Goal: Task Accomplishment & Management: Use online tool/utility

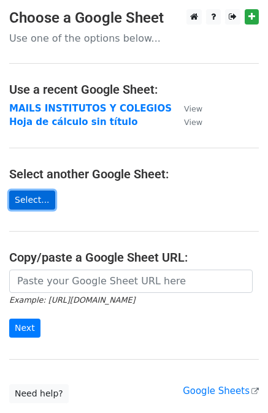
click at [33, 202] on link "Select..." at bounding box center [32, 200] width 46 height 19
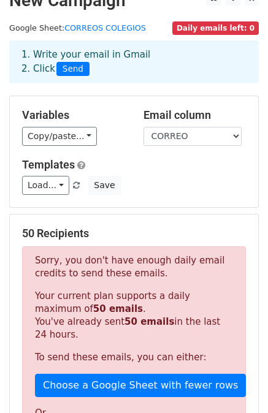
scroll to position [18, 0]
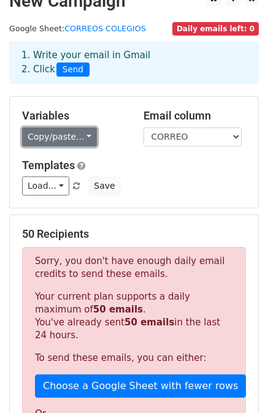
click at [78, 133] on link "Copy/paste..." at bounding box center [59, 137] width 75 height 19
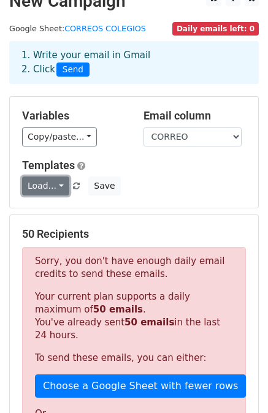
click at [50, 189] on link "Load..." at bounding box center [45, 186] width 47 height 19
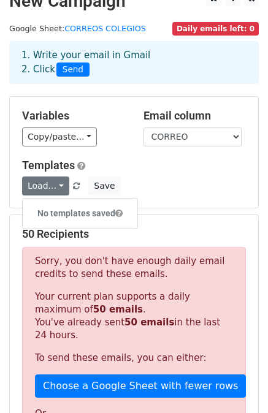
click at [54, 210] on h6 "No templates saved" at bounding box center [80, 214] width 115 height 20
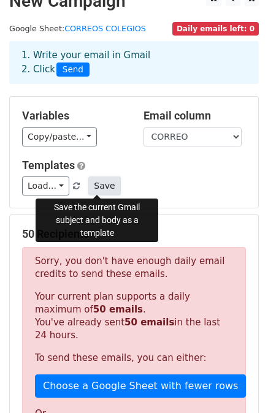
click at [97, 183] on button "Save" at bounding box center [104, 186] width 32 height 19
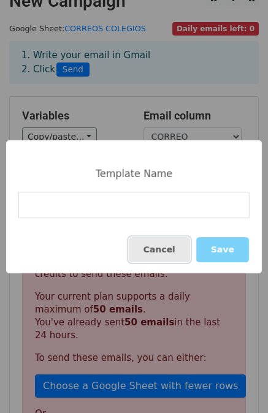
click at [162, 258] on button "Cancel" at bounding box center [159, 249] width 61 height 25
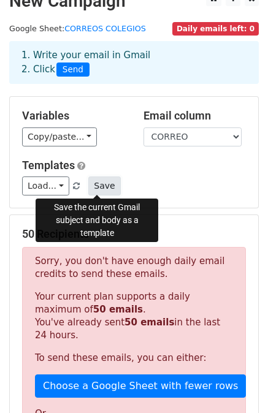
click at [99, 184] on button "Save" at bounding box center [104, 186] width 32 height 19
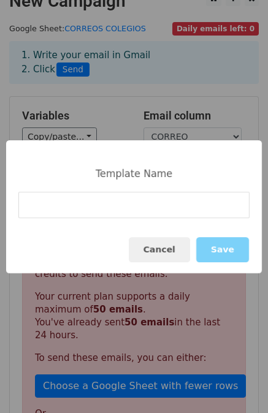
click at [71, 210] on input at bounding box center [133, 205] width 231 height 26
type input "a"
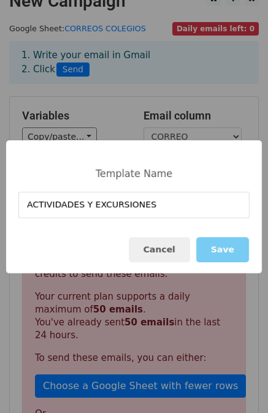
type input "ACTIVIDADES Y EXCURSIONES"
click at [233, 256] on button "Save" at bounding box center [222, 249] width 53 height 25
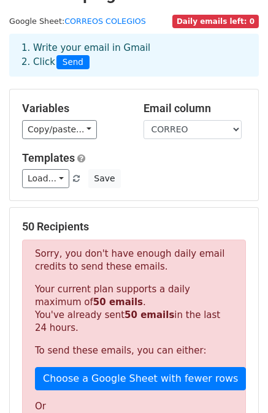
scroll to position [86, 0]
